Goal: Task Accomplishment & Management: Complete application form

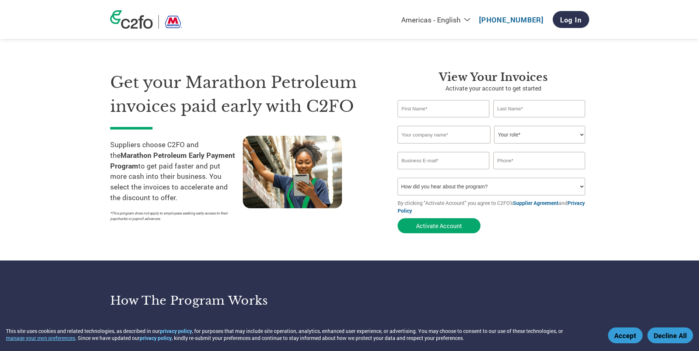
click at [411, 108] on input "text" at bounding box center [443, 108] width 92 height 17
click at [651, 113] on section "Get your Marathon Petroleum invoices paid early with C2FO Suppliers choose C2FO…" at bounding box center [349, 144] width 699 height 231
click at [438, 111] on input "text" at bounding box center [443, 108] width 92 height 17
type input "Ben"
type input "[PERSON_NAME]"
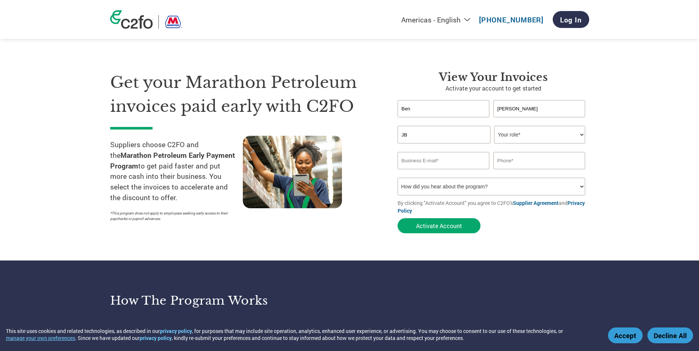
type input "JB Group of LA dba Infrastructure Solutions Group"
type input "[EMAIL_ADDRESS][DOMAIN_NAME]"
type input "2252706389"
click at [562, 132] on select "Your role* CFO Controller Credit Manager Finance Director Treasurer CEO Preside…" at bounding box center [539, 135] width 91 height 18
select select "CONTROLLER"
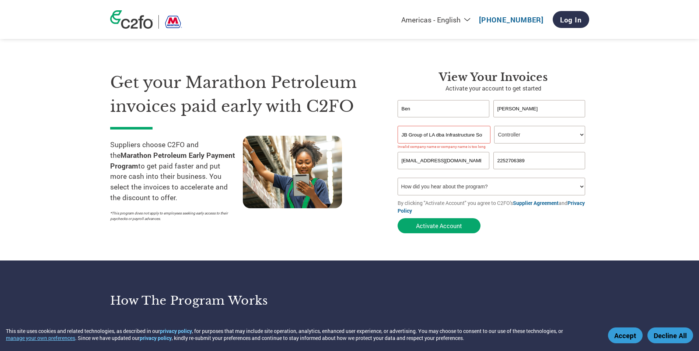
click at [494, 126] on select "Your role* CFO Controller Credit Manager Finance Director Treasurer CEO Preside…" at bounding box center [539, 135] width 91 height 18
click at [647, 158] on section "Get your Marathon Petroleum invoices paid early with C2FO Suppliers choose C2FO…" at bounding box center [349, 144] width 699 height 231
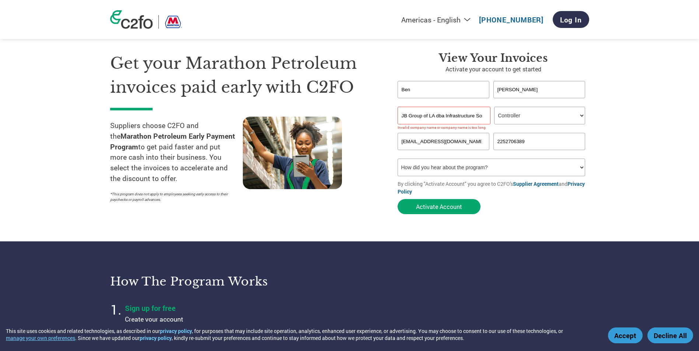
scroll to position [37, 0]
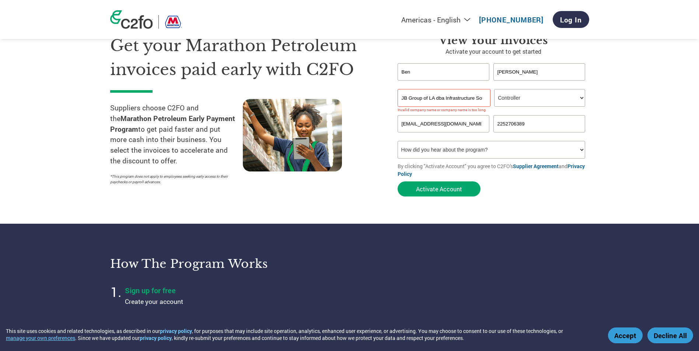
click at [501, 152] on select "How did you hear about the program? Received a letter Email Social Media Online…" at bounding box center [491, 150] width 188 height 18
select select "Email"
click at [397, 141] on select "How did you hear about the program? Received a letter Email Social Media Online…" at bounding box center [491, 150] width 188 height 18
click at [609, 155] on section "Get your Marathon Petroleum invoices paid early with C2FO Suppliers choose C2FO…" at bounding box center [349, 108] width 699 height 231
click at [445, 188] on button "Activate Account" at bounding box center [438, 189] width 83 height 15
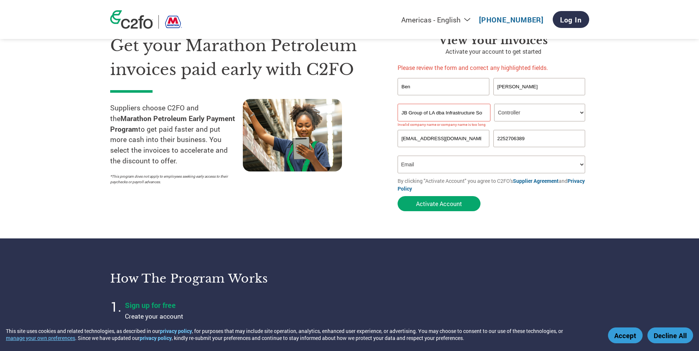
click at [460, 112] on input "JB Group of LA dba Infrastructure Solutions Group" at bounding box center [443, 113] width 93 height 18
click at [440, 112] on input "JB Group of LA dba Infrastructure Solutions Group" at bounding box center [443, 113] width 93 height 18
drag, startPoint x: 434, startPoint y: 113, endPoint x: 561, endPoint y: 109, distance: 126.8
click at [560, 113] on div "JB Group of LA dba Infrastructure Solutions Group Your role* CFO Controller Cre…" at bounding box center [493, 113] width 192 height 18
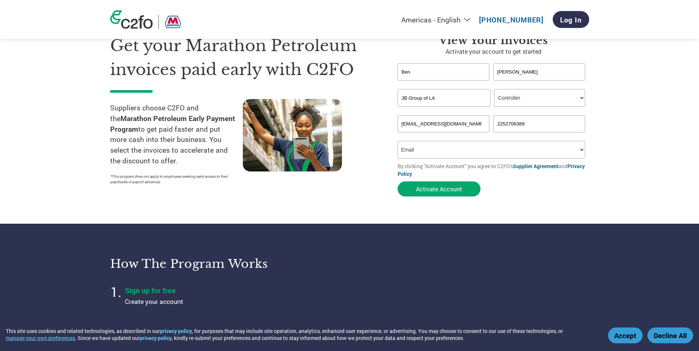
scroll to position [0, 0]
type input "JB Group of LA dba ISG"
click at [492, 153] on select "How did you hear about the program? Received a letter Email Social Media Online…" at bounding box center [491, 150] width 188 height 18
click at [397, 141] on select "How did you hear about the program? Received a letter Email Social Media Online…" at bounding box center [491, 150] width 188 height 18
click at [424, 192] on button "Activate Account" at bounding box center [438, 189] width 83 height 15
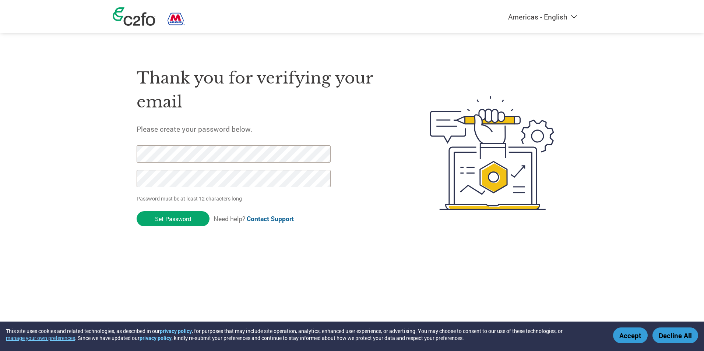
click at [73, 156] on div "Americas - English Américas - Español Américas - Português Amériques - Français…" at bounding box center [352, 124] width 704 height 248
click at [172, 169] on div at bounding box center [230, 169] width 186 height 49
click at [165, 222] on input "Set Password" at bounding box center [173, 218] width 73 height 15
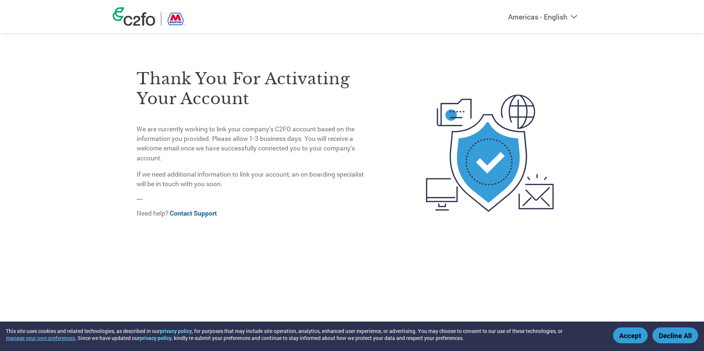
click at [625, 336] on button "Accept" at bounding box center [630, 336] width 35 height 16
